Goal: Task Accomplishment & Management: Use online tool/utility

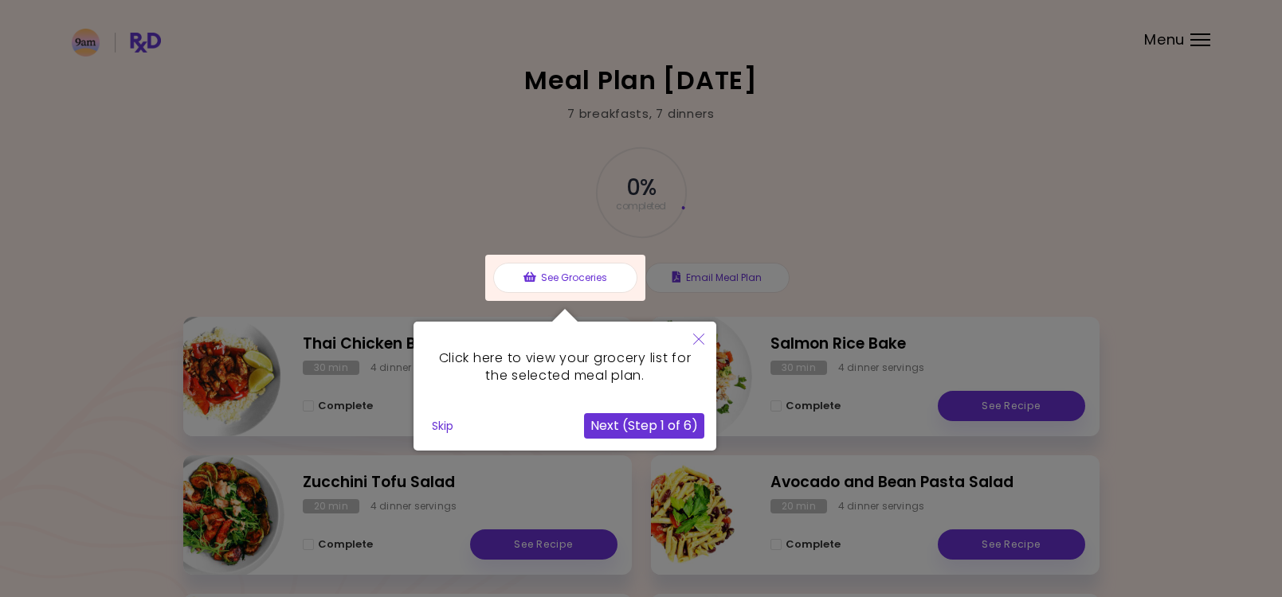
click at [661, 427] on button "Next (Step 1 of 6)" at bounding box center [644, 425] width 120 height 25
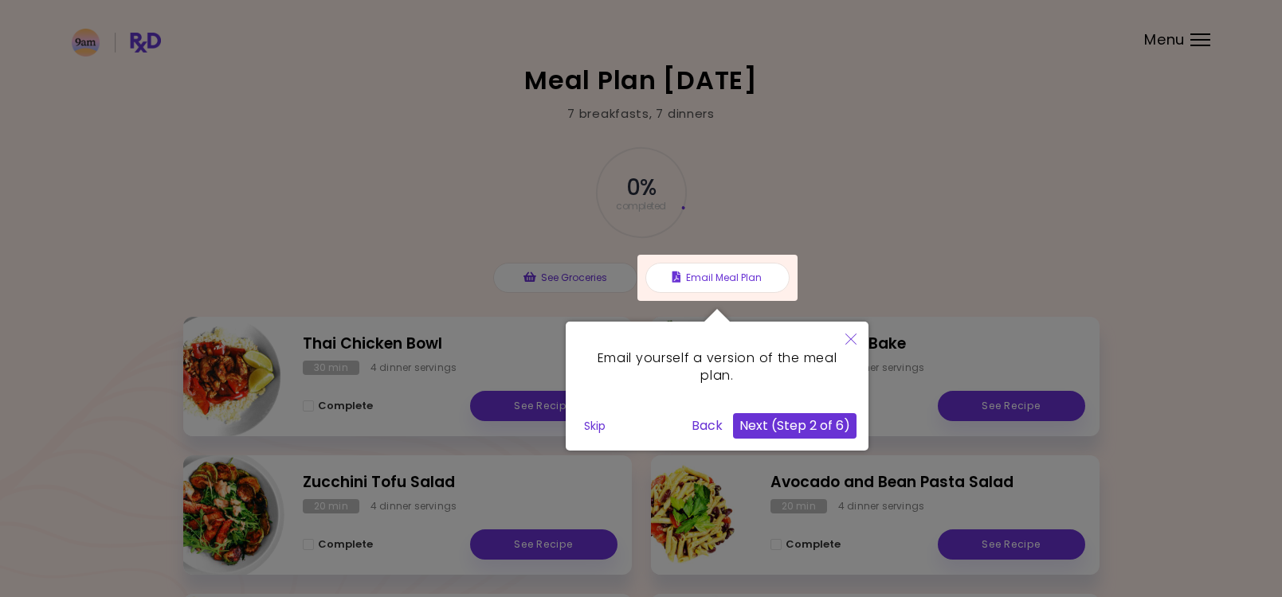
click at [781, 421] on button "Next (Step 2 of 6)" at bounding box center [794, 425] width 123 height 25
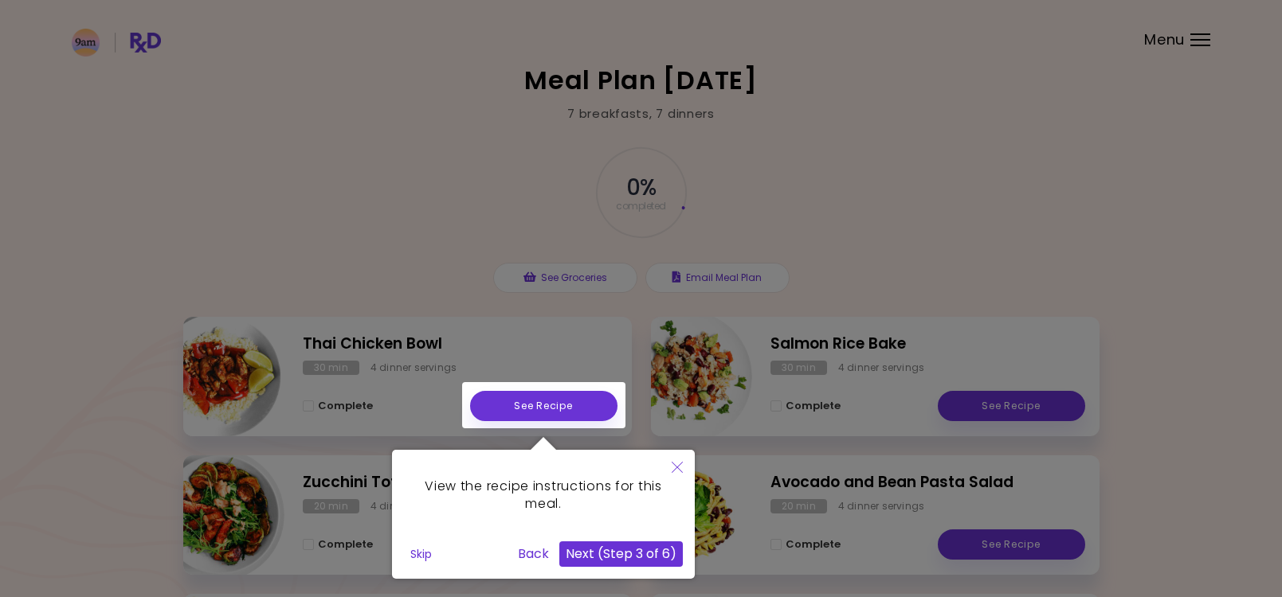
click at [640, 550] on button "Next (Step 3 of 6)" at bounding box center [620, 554] width 123 height 25
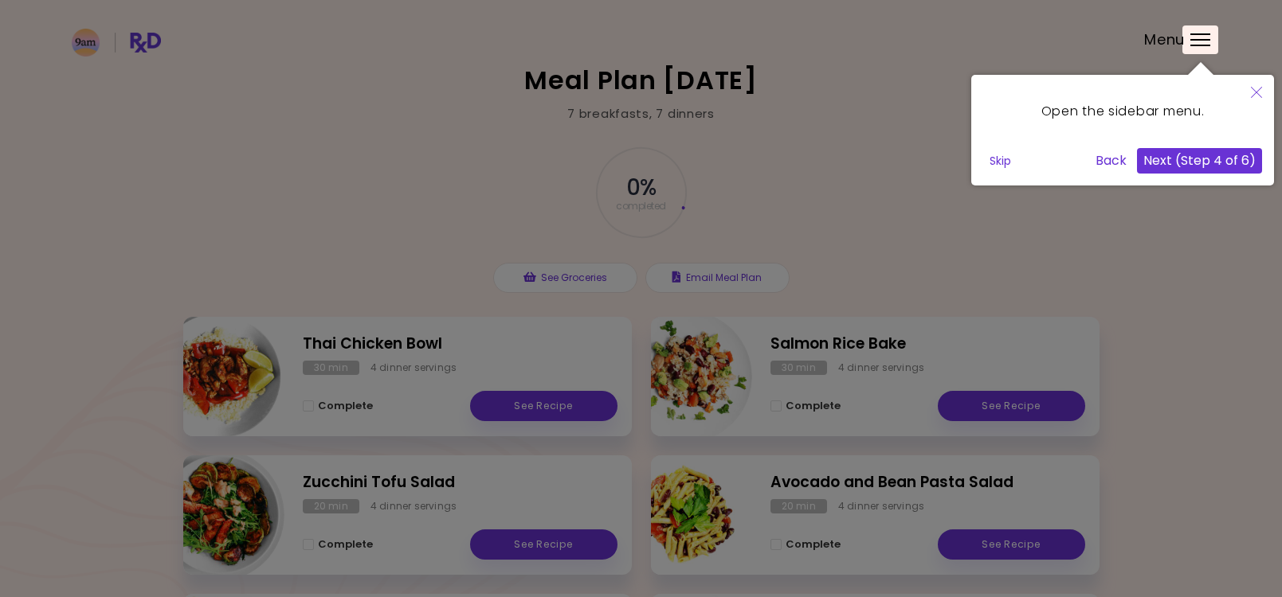
click at [1199, 165] on button "Next (Step 4 of 6)" at bounding box center [1199, 160] width 125 height 25
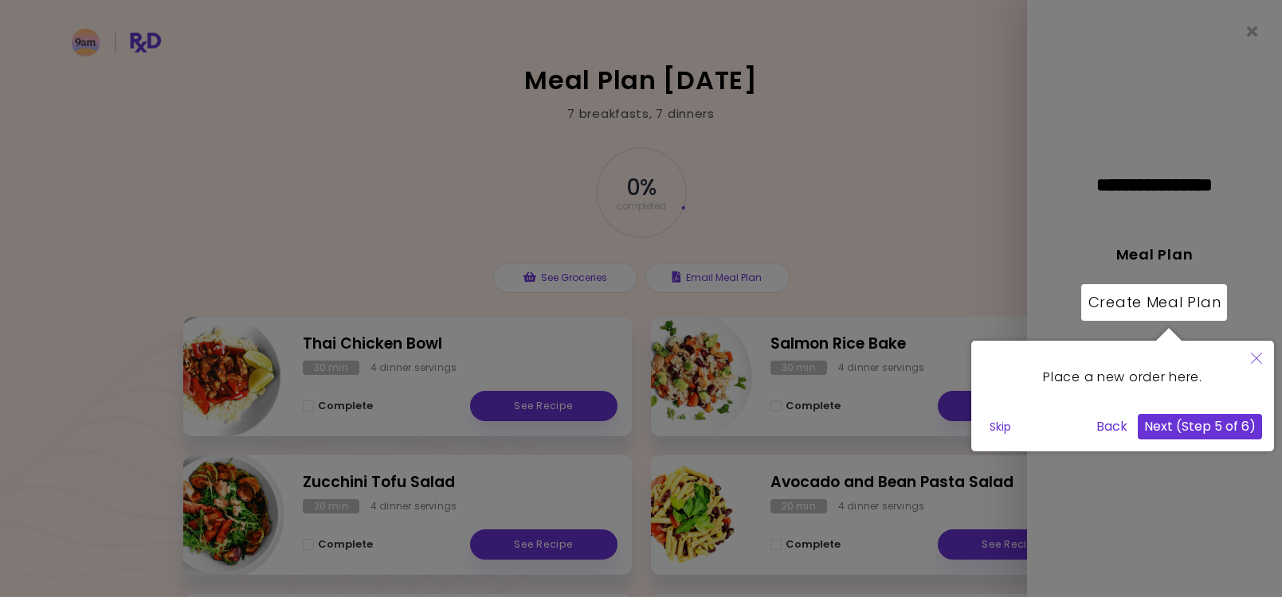
click at [1195, 437] on button "Next (Step 5 of 6)" at bounding box center [1200, 426] width 124 height 25
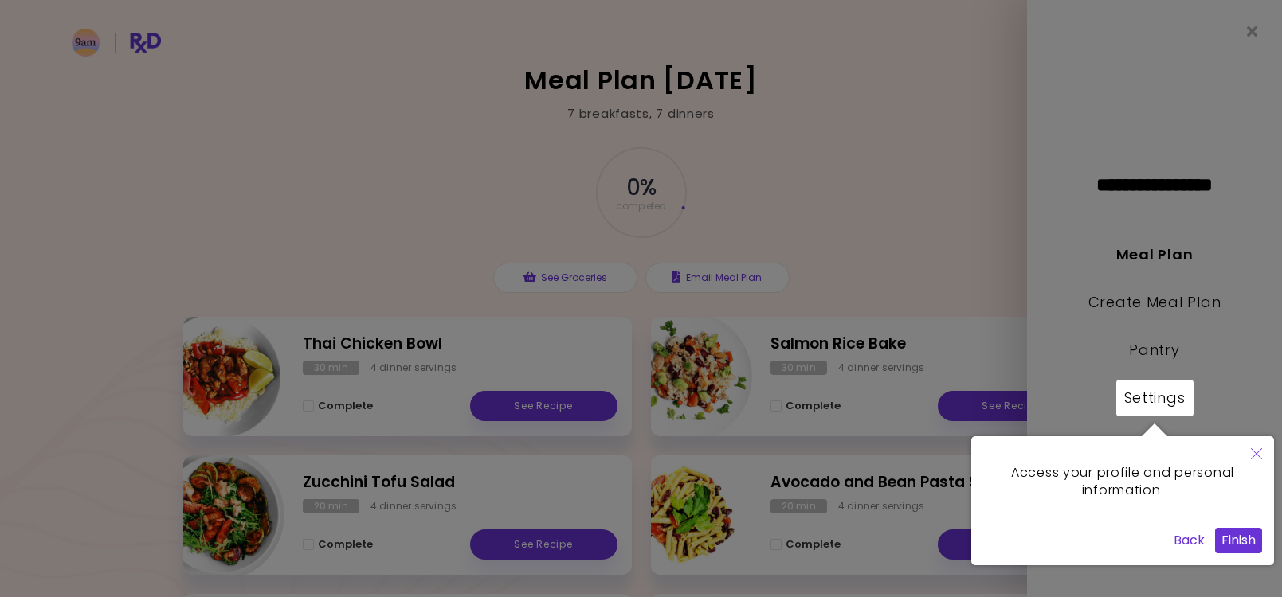
click at [1254, 531] on button "Finish" at bounding box center [1238, 540] width 47 height 25
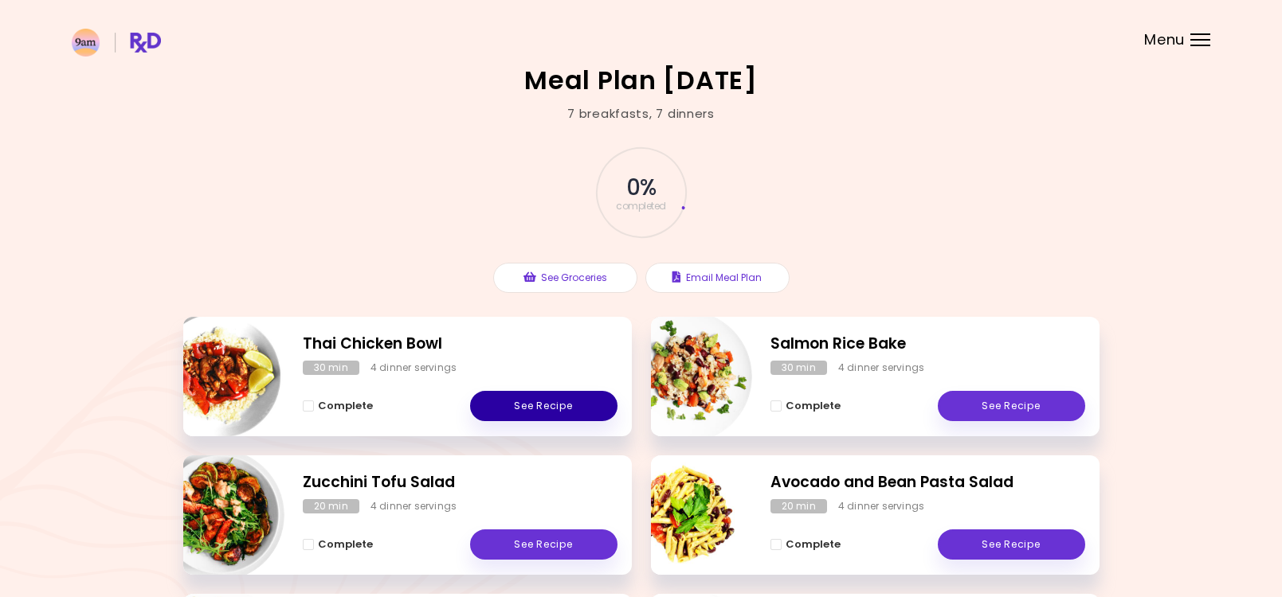
click at [536, 413] on link "See Recipe" at bounding box center [543, 406] width 147 height 30
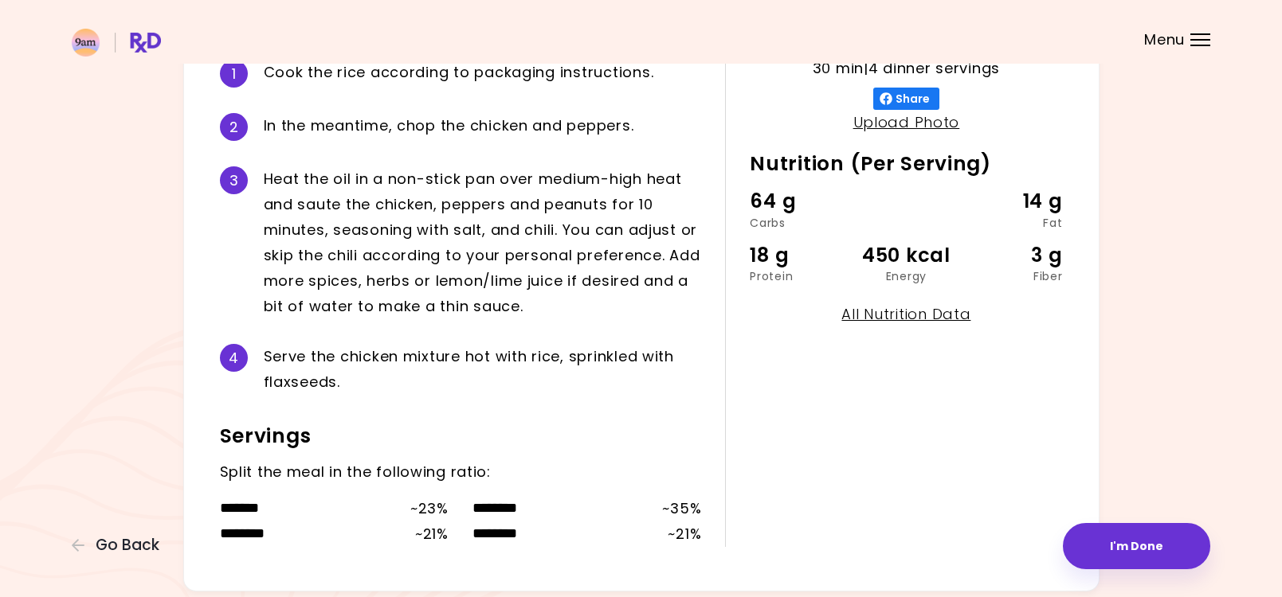
scroll to position [448, 0]
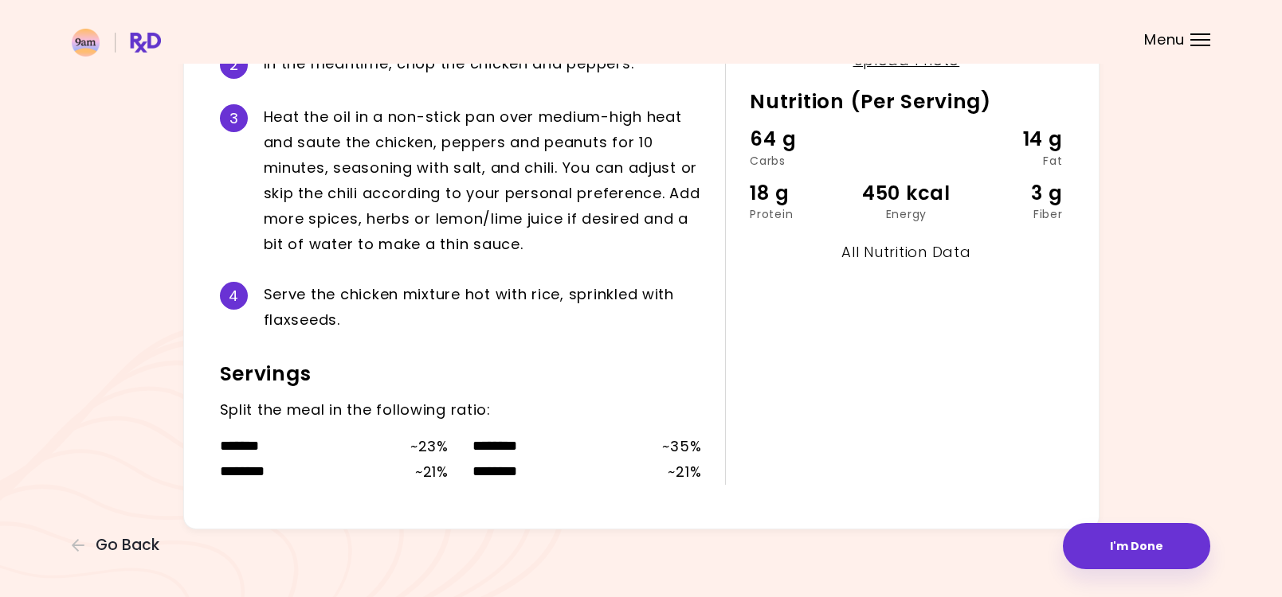
click at [909, 249] on link "All Nutrition Data" at bounding box center [905, 252] width 129 height 20
select select "*"
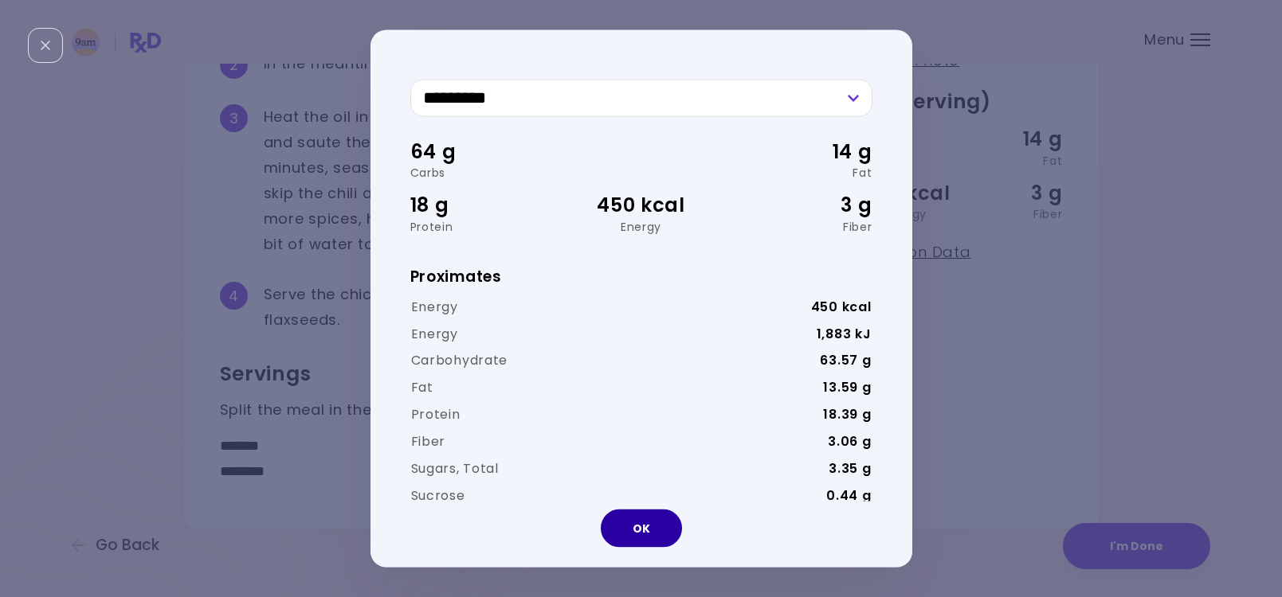
click at [632, 538] on button "OK" at bounding box center [641, 529] width 81 height 38
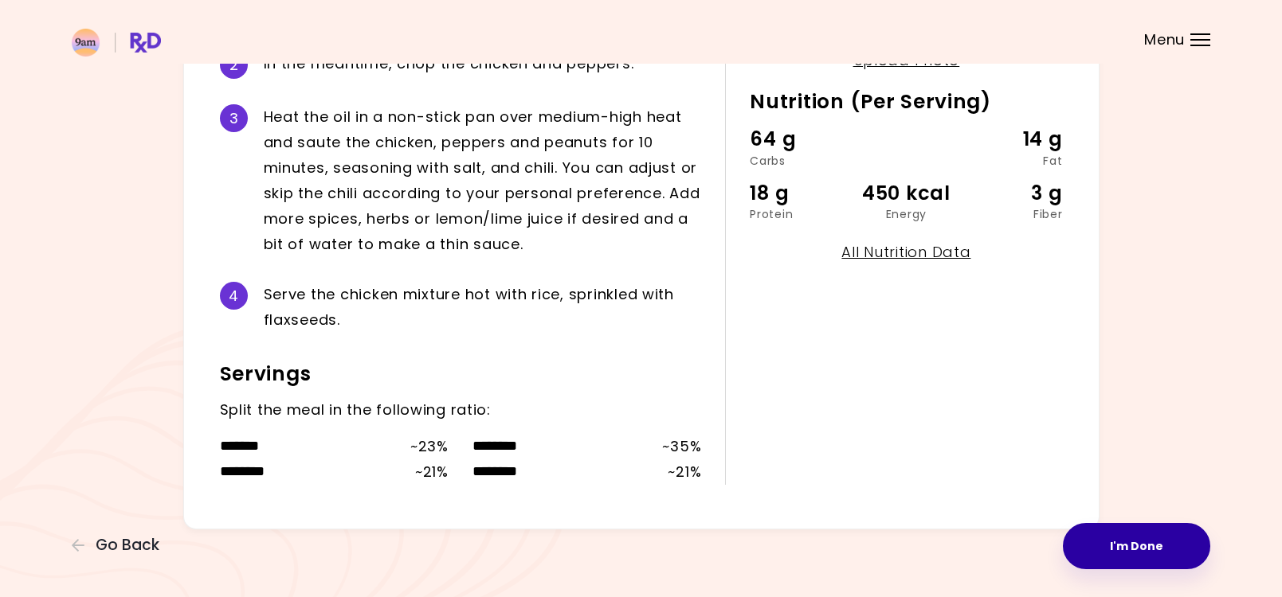
click at [1155, 553] on button "I'm Done" at bounding box center [1136, 546] width 147 height 46
